Goal: Information Seeking & Learning: Learn about a topic

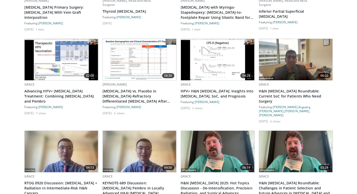
scroll to position [332, 0]
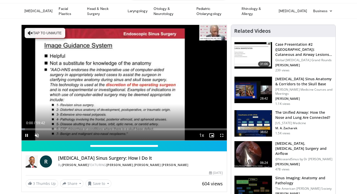
scroll to position [19, 0]
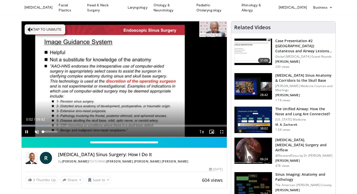
click at [36, 131] on span "Video Player" at bounding box center [37, 132] width 10 height 10
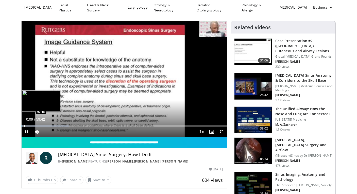
click at [24, 125] on div "Progress Bar" at bounding box center [24, 126] width 1 height 2
click at [31, 126] on div "Progress Bar" at bounding box center [31, 126] width 1 height 2
click at [34, 125] on div "Progress Bar" at bounding box center [34, 126] width 1 height 2
click at [36, 125] on div "Progress Bar" at bounding box center [36, 126] width 1 height 2
click at [37, 125] on div "Progress Bar" at bounding box center [37, 126] width 1 height 2
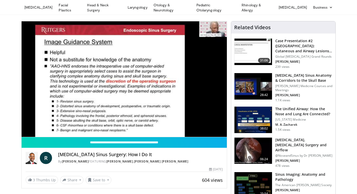
click at [40, 124] on div "10 seconds Tap to unmute" at bounding box center [125, 79] width 206 height 116
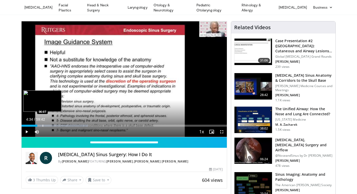
click at [43, 125] on div "Progress Bar" at bounding box center [43, 126] width 1 height 2
click at [26, 132] on span "Video Player" at bounding box center [27, 132] width 10 height 10
click at [44, 125] on div "Progress Bar" at bounding box center [44, 126] width 1 height 2
click at [27, 131] on span "Video Player" at bounding box center [27, 132] width 10 height 10
click at [222, 130] on span "Video Player" at bounding box center [222, 132] width 10 height 10
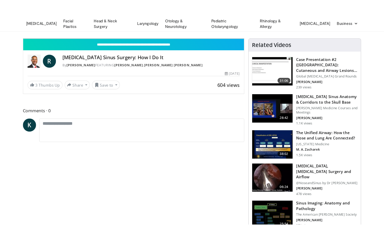
scroll to position [0, 0]
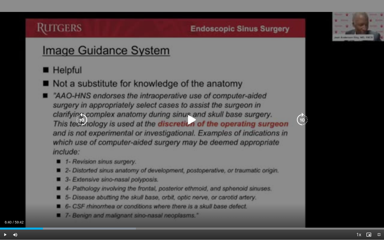
click at [194, 117] on icon "Video Player" at bounding box center [192, 120] width 14 height 14
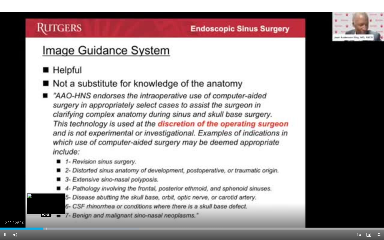
click at [46, 194] on div "Loaded : 36.22% 06:44 07:08" at bounding box center [192, 227] width 384 height 5
click at [56, 194] on div "Progress Bar" at bounding box center [56, 229] width 1 height 2
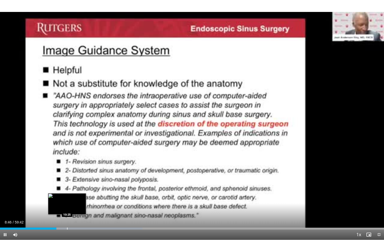
click at [67, 194] on div "Progress Bar" at bounding box center [67, 229] width 1 height 2
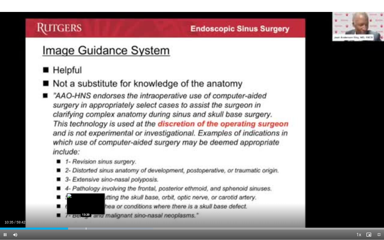
click at [86, 194] on div "Progress Bar" at bounding box center [86, 229] width 1 height 2
click at [94, 194] on div "Progress Bar" at bounding box center [94, 229] width 1 height 2
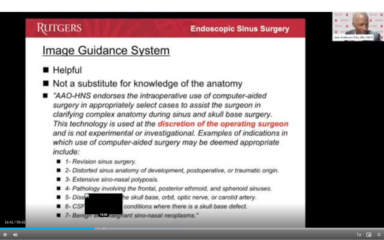
click at [104, 194] on div "Progress Bar" at bounding box center [104, 229] width 1 height 2
click at [115, 194] on div "Progress Bar" at bounding box center [115, 229] width 1 height 2
click at [112, 194] on div "Progress Bar" at bounding box center [112, 229] width 1 height 2
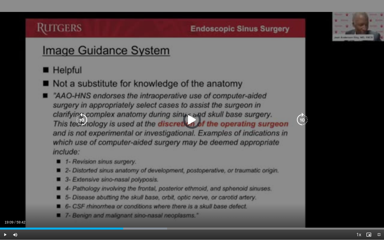
click at [123, 194] on div "Loaded : 43.54% 18:15 19:09" at bounding box center [192, 227] width 384 height 5
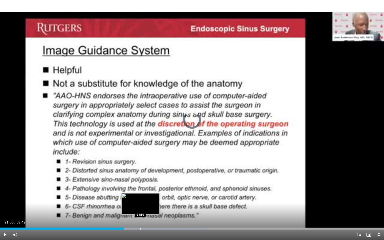
click at [140, 194] on div "Progress Bar" at bounding box center [140, 229] width 1 height 2
click at [147, 194] on div "Progress Bar" at bounding box center [147, 229] width 1 height 2
click at [143, 194] on div "Progress Bar" at bounding box center [143, 229] width 1 height 2
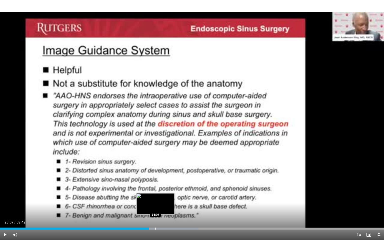
click at [155, 194] on div "Loaded : 51.64% 23:07 24:09" at bounding box center [192, 227] width 384 height 5
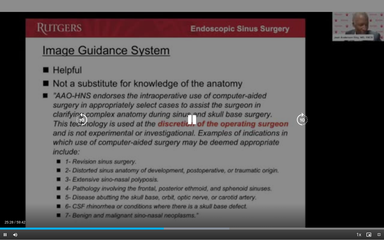
click at [189, 117] on icon "Video Player" at bounding box center [192, 120] width 14 height 14
click at [191, 119] on icon "Video Player" at bounding box center [192, 120] width 14 height 14
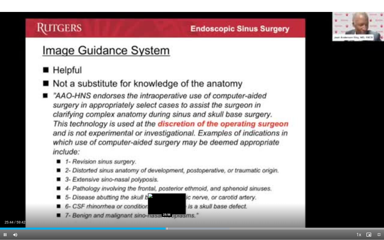
click at [167, 194] on div "Progress Bar" at bounding box center [167, 229] width 1 height 2
click at [171, 194] on div "Progress Bar" at bounding box center [171, 229] width 1 height 2
click at [177, 194] on div "Progress Bar" at bounding box center [177, 229] width 1 height 2
click at [181, 194] on div "Progress Bar" at bounding box center [180, 229] width 1 height 2
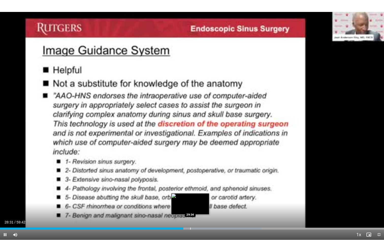
click at [191, 194] on div "Progress Bar" at bounding box center [190, 229] width 1 height 2
click at [198, 194] on div "Progress Bar" at bounding box center [198, 229] width 1 height 2
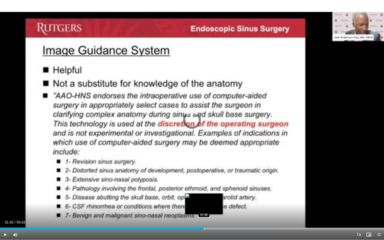
click at [204, 194] on div "Progress Bar" at bounding box center [204, 229] width 1 height 2
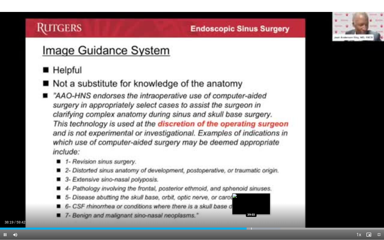
click at [251, 194] on div "Loaded : 73.01% 38:19 39:03" at bounding box center [192, 229] width 384 height 2
click at [254, 194] on div "Progress Bar" at bounding box center [254, 229] width 1 height 2
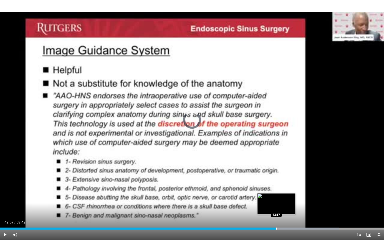
click at [276, 194] on div "Progress Bar" at bounding box center [276, 229] width 1 height 2
click at [280, 194] on div "Progress Bar" at bounding box center [280, 229] width 1 height 2
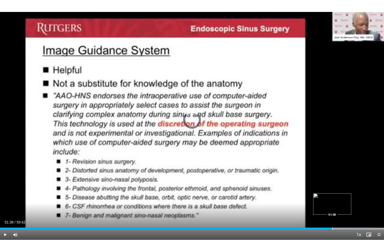
click at [332, 194] on div "Progress Bar" at bounding box center [332, 229] width 1 height 2
click at [329, 194] on div "Progress Bar" at bounding box center [329, 229] width 1 height 2
click at [338, 194] on div "Progress Bar" at bounding box center [338, 229] width 1 height 2
click at [343, 194] on div "Progress Bar" at bounding box center [343, 229] width 1 height 2
click at [352, 194] on div "Progress Bar" at bounding box center [352, 229] width 1 height 2
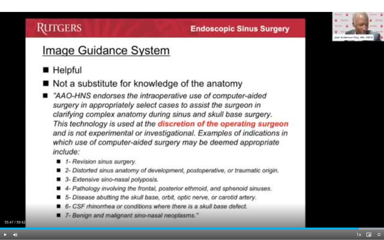
click at [357, 194] on div "Progress Bar" at bounding box center [359, 229] width 1 height 2
click at [357, 194] on div "Progress Bar" at bounding box center [367, 229] width 1 height 2
click at [357, 194] on div "Progress Bar" at bounding box center [374, 229] width 1 height 2
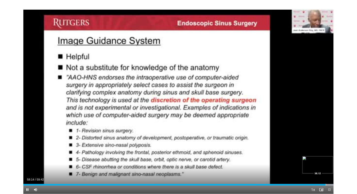
scroll to position [19, 0]
